Goal: Find contact information: Find contact information

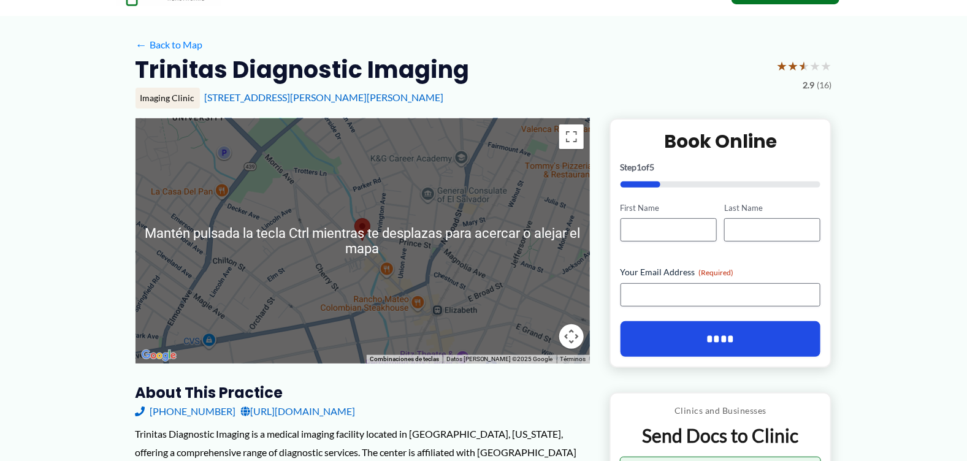
scroll to position [122, 0]
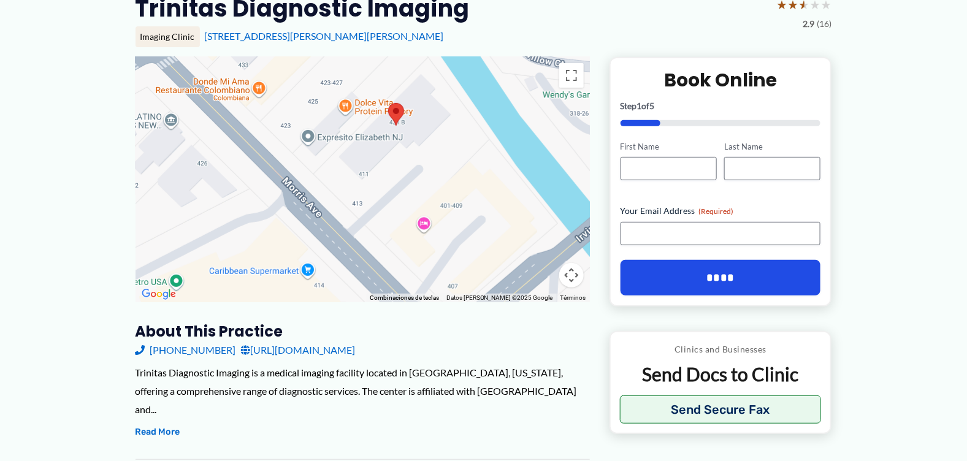
drag, startPoint x: 424, startPoint y: 219, endPoint x: 320, endPoint y: 91, distance: 164.6
click at [320, 91] on div at bounding box center [362, 179] width 454 height 245
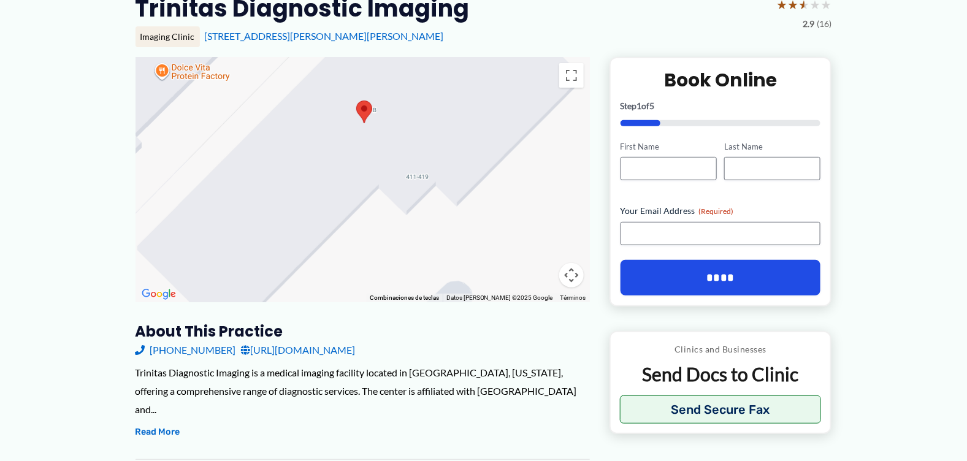
drag, startPoint x: 392, startPoint y: 128, endPoint x: 291, endPoint y: 256, distance: 162.7
click at [291, 256] on div at bounding box center [362, 179] width 454 height 245
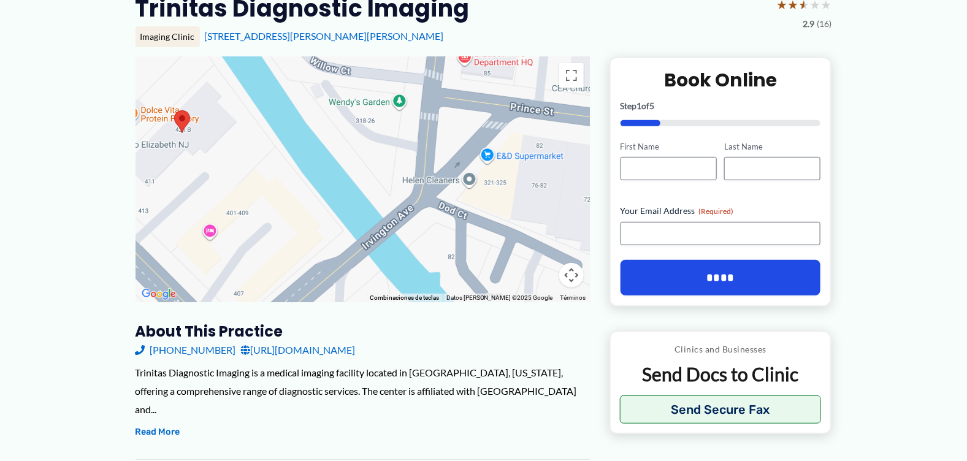
drag, startPoint x: 310, startPoint y: 230, endPoint x: 175, endPoint y: 178, distance: 144.3
click at [175, 178] on div at bounding box center [362, 179] width 454 height 245
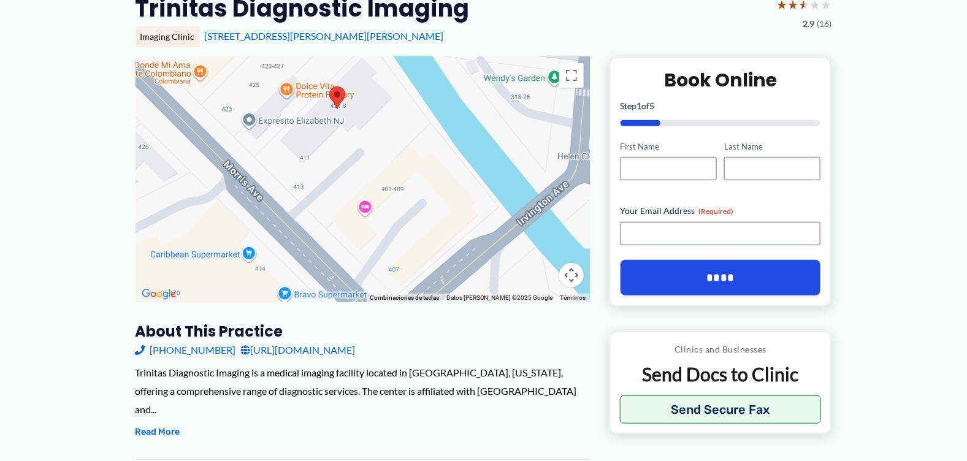
drag, startPoint x: 203, startPoint y: 152, endPoint x: 364, endPoint y: 126, distance: 163.2
click at [364, 126] on div at bounding box center [362, 179] width 454 height 245
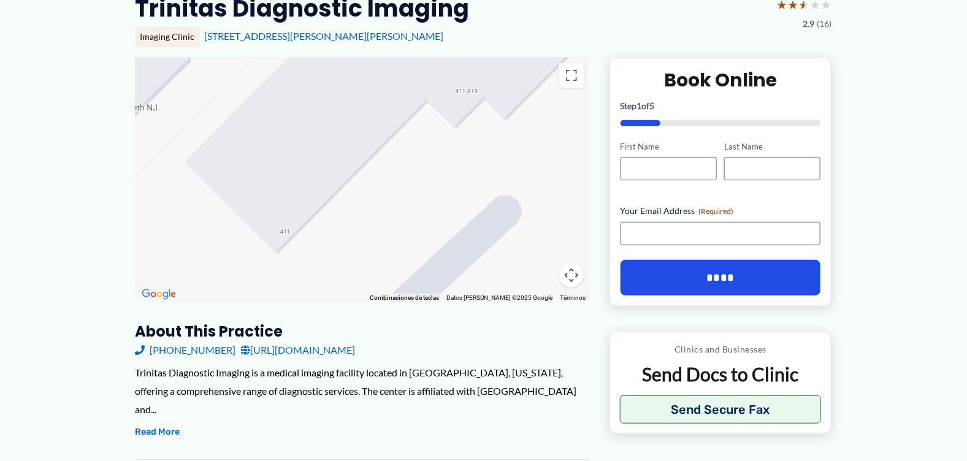
drag, startPoint x: 333, startPoint y: 135, endPoint x: 363, endPoint y: 261, distance: 129.2
click at [363, 261] on div at bounding box center [362, 179] width 454 height 245
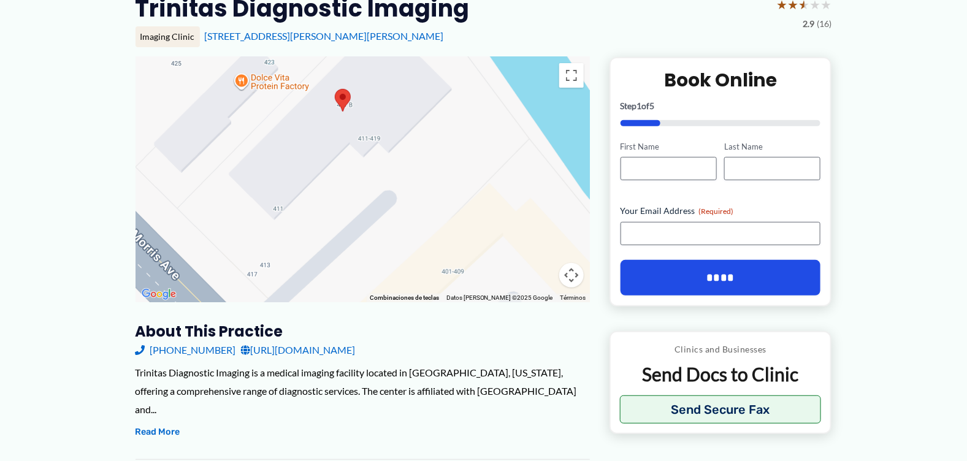
drag, startPoint x: 371, startPoint y: 163, endPoint x: 328, endPoint y: 143, distance: 47.2
click at [328, 143] on div at bounding box center [362, 179] width 454 height 245
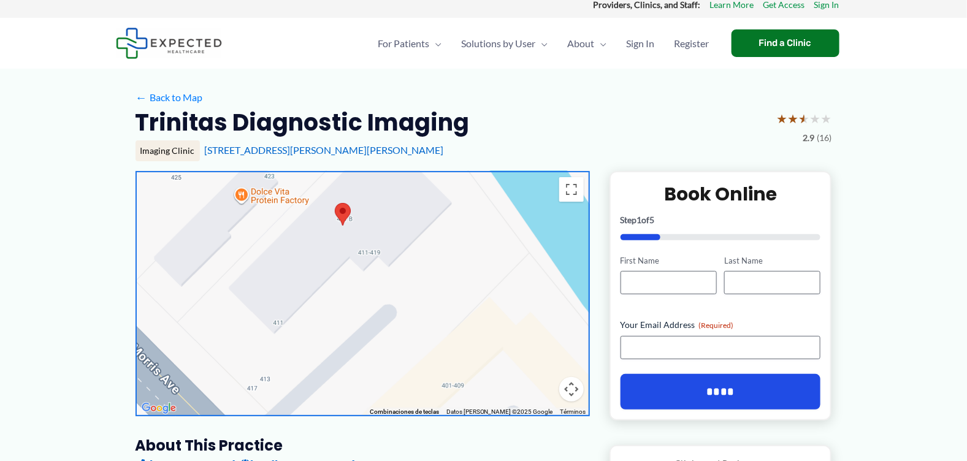
scroll to position [0, 0]
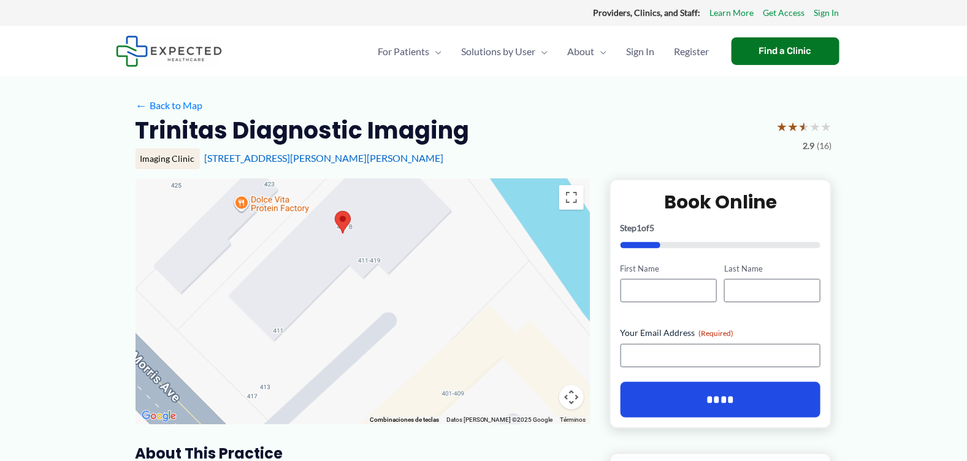
drag, startPoint x: 200, startPoint y: 166, endPoint x: 340, endPoint y: 172, distance: 140.5
click at [340, 172] on div "Imaging Clinic [STREET_ADDRESS][PERSON_NAME][PERSON_NAME]" at bounding box center [483, 163] width 696 height 31
copy link "[STREET_ADDRESS][PERSON_NAME][PERSON_NAME]"
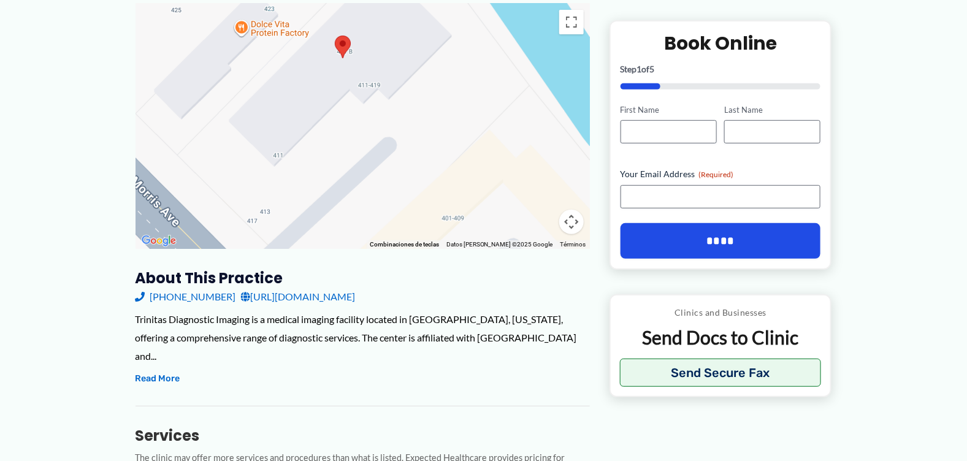
scroll to position [122, 0]
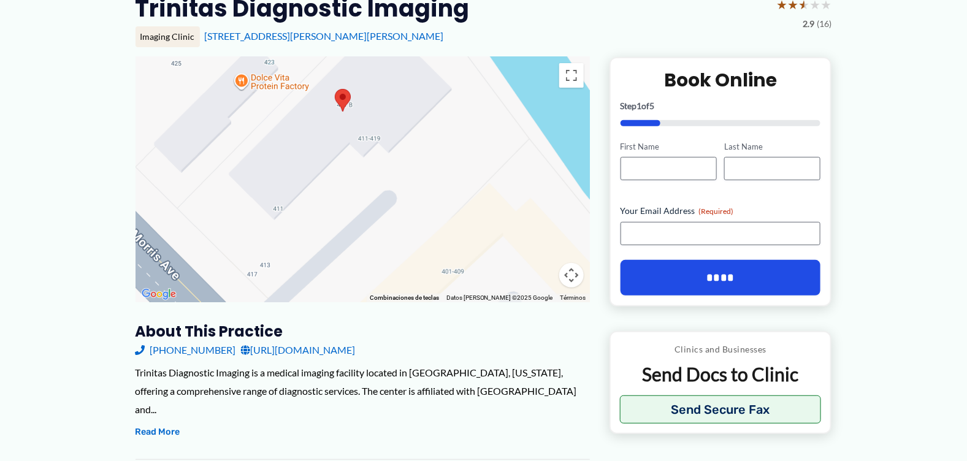
click at [336, 348] on link "[URL][DOMAIN_NAME]" at bounding box center [298, 350] width 115 height 18
